Goal: Task Accomplishment & Management: Use online tool/utility

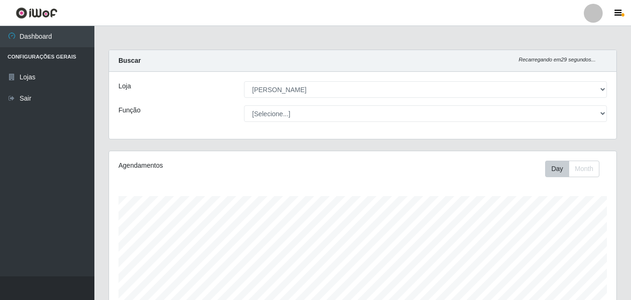
select select "402"
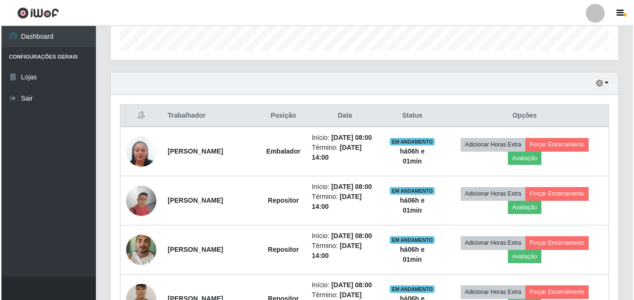
scroll to position [283, 0]
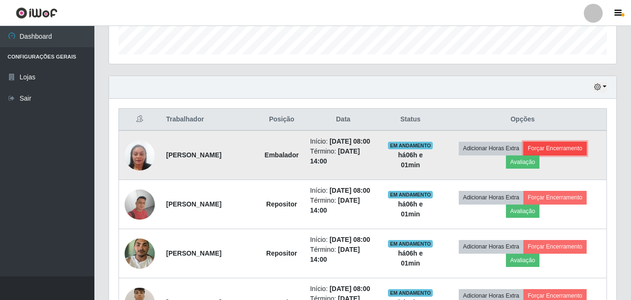
click at [571, 153] on button "Forçar Encerramento" at bounding box center [555, 148] width 63 height 13
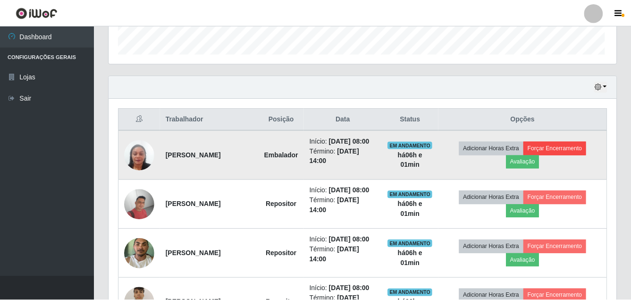
scroll to position [196, 503]
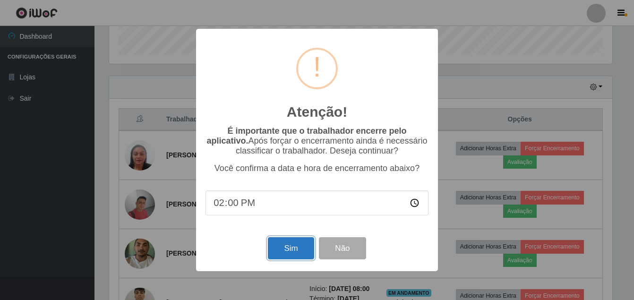
click at [292, 253] on button "Sim" at bounding box center [291, 248] width 46 height 22
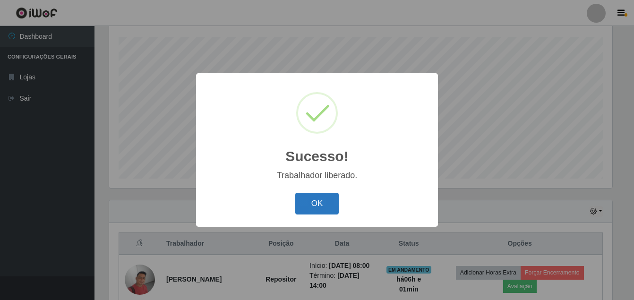
click at [333, 205] on button "OK" at bounding box center [317, 204] width 44 height 22
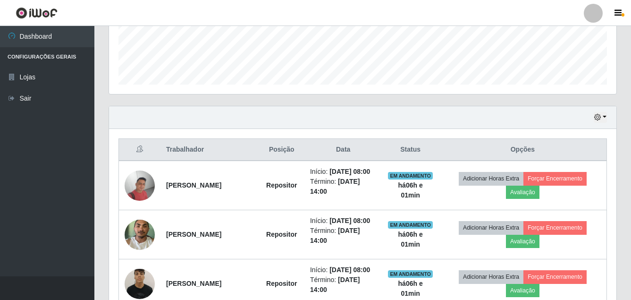
scroll to position [254, 0]
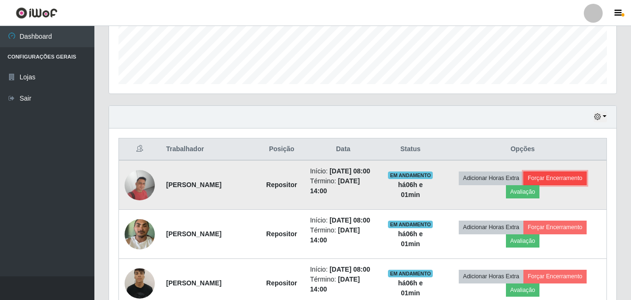
click at [582, 185] on button "Forçar Encerramento" at bounding box center [555, 177] width 63 height 13
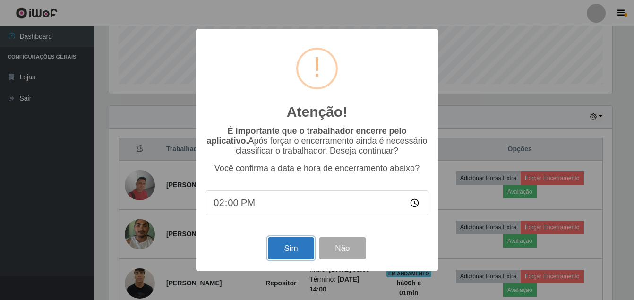
click at [283, 251] on button "Sim" at bounding box center [291, 248] width 46 height 22
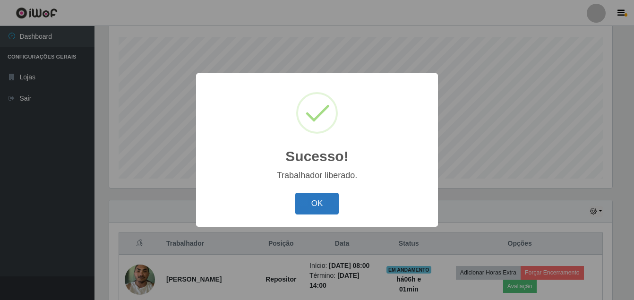
click at [316, 207] on button "OK" at bounding box center [317, 204] width 44 height 22
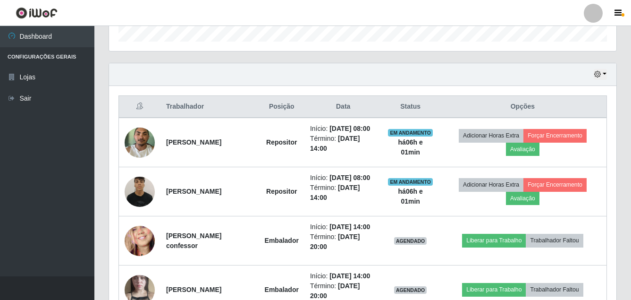
scroll to position [301, 0]
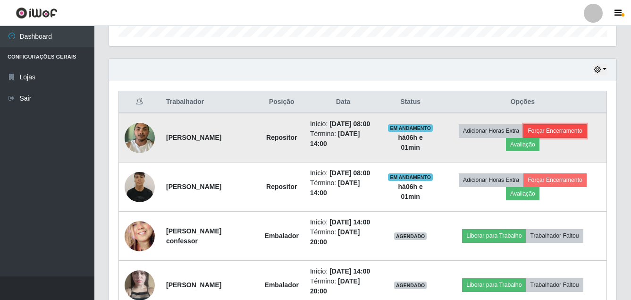
click at [564, 136] on button "Forçar Encerramento" at bounding box center [555, 130] width 63 height 13
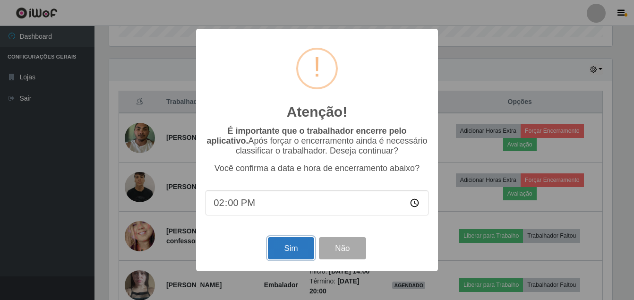
click at [293, 255] on button "Sim" at bounding box center [291, 248] width 46 height 22
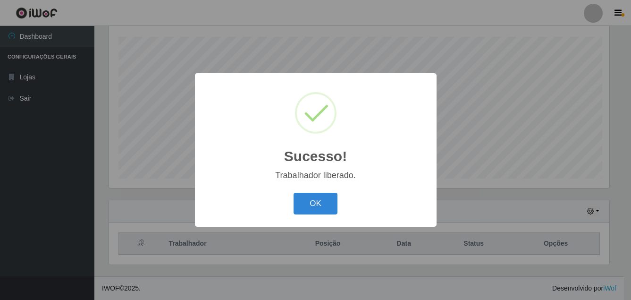
scroll to position [0, 0]
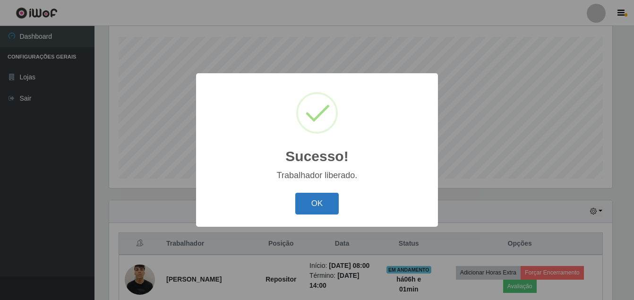
click at [314, 210] on button "OK" at bounding box center [317, 204] width 44 height 22
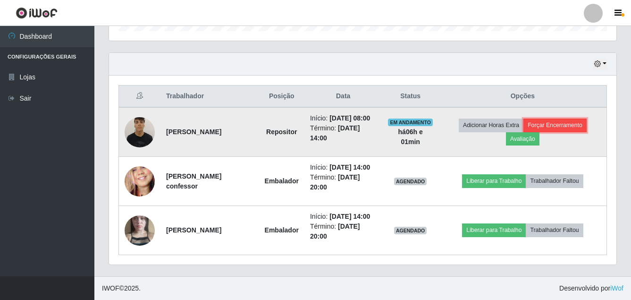
click at [571, 119] on button "Forçar Encerramento" at bounding box center [555, 125] width 63 height 13
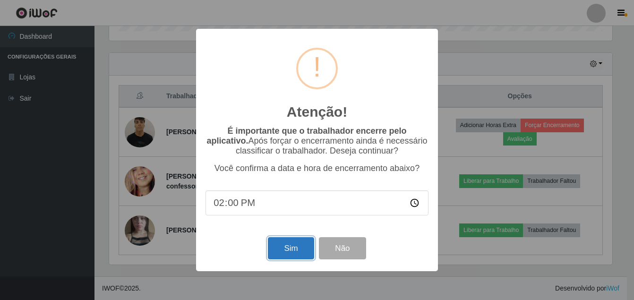
click at [288, 246] on button "Sim" at bounding box center [291, 248] width 46 height 22
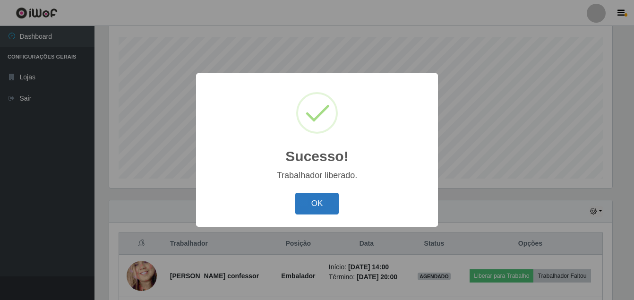
click at [324, 202] on button "OK" at bounding box center [317, 204] width 44 height 22
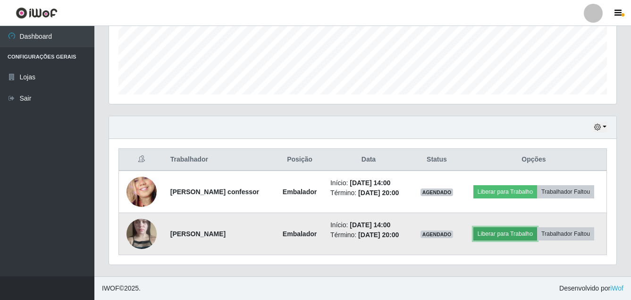
click at [537, 228] on button "Liberar para Trabalho" at bounding box center [506, 233] width 64 height 13
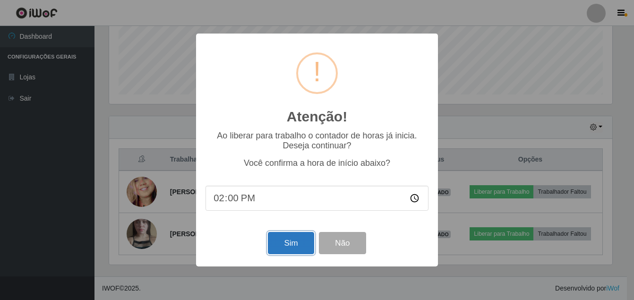
click at [279, 252] on button "Sim" at bounding box center [291, 243] width 46 height 22
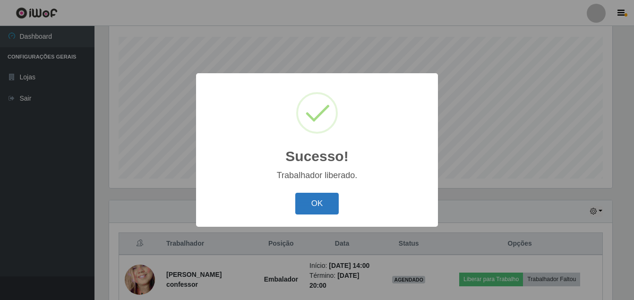
click at [315, 200] on button "OK" at bounding box center [317, 204] width 44 height 22
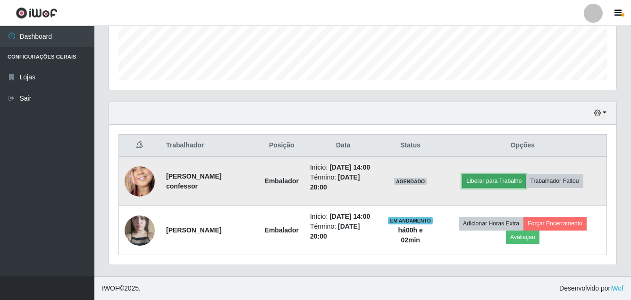
click at [511, 174] on button "Liberar para Trabalho" at bounding box center [494, 180] width 64 height 13
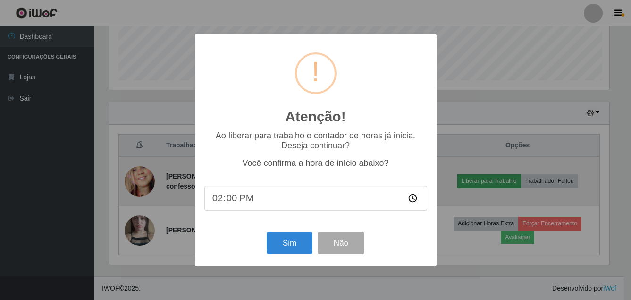
scroll to position [196, 503]
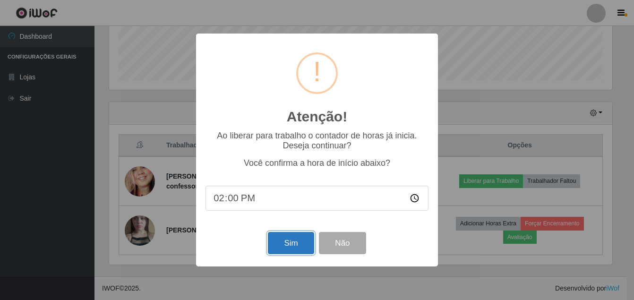
click at [298, 245] on button "Sim" at bounding box center [291, 243] width 46 height 22
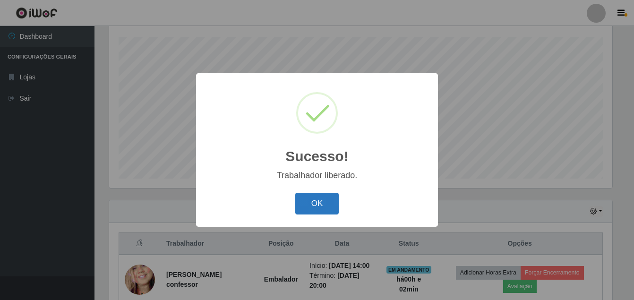
click at [320, 203] on button "OK" at bounding box center [317, 204] width 44 height 22
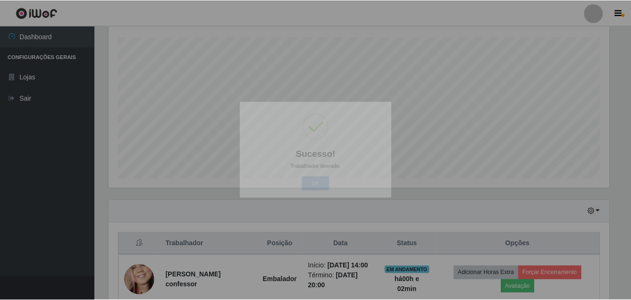
scroll to position [196, 508]
